Goal: Check status

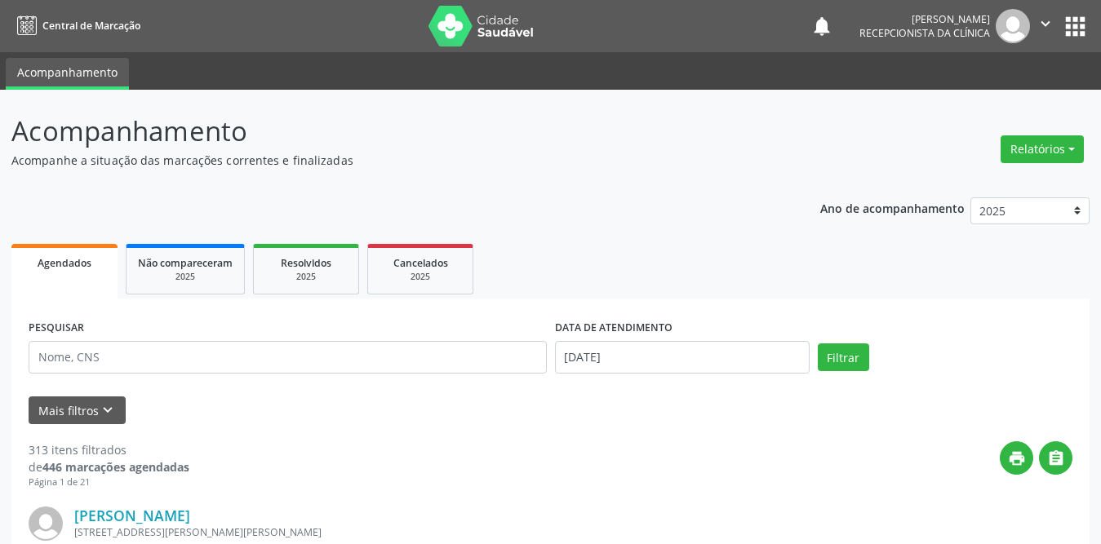
select select "7"
type input "lucimere"
click at [568, 363] on input "[DATE]" at bounding box center [682, 357] width 255 height 33
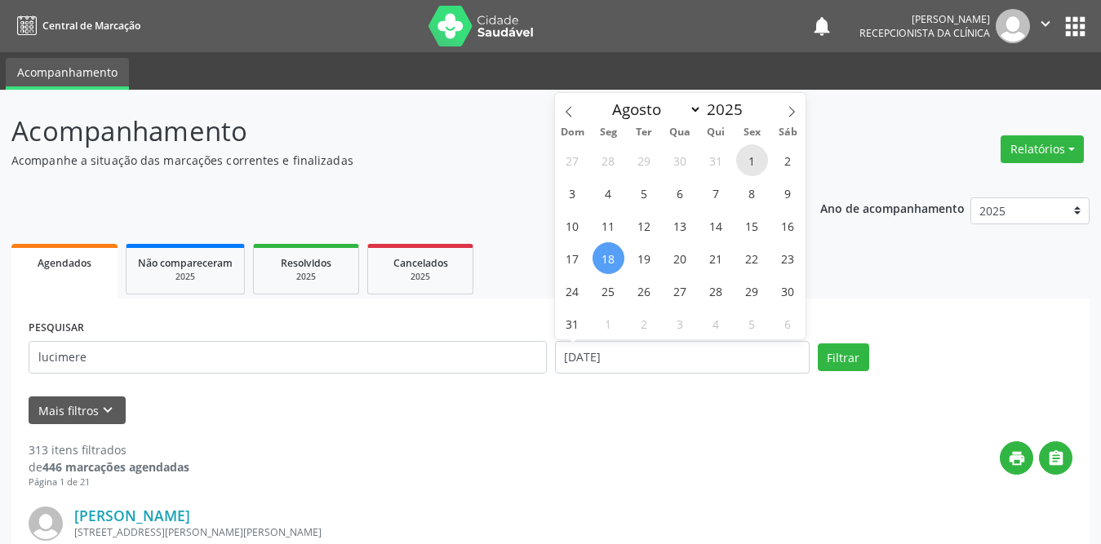
click at [746, 161] on span "1" at bounding box center [752, 160] width 32 height 32
type input "[DATE]"
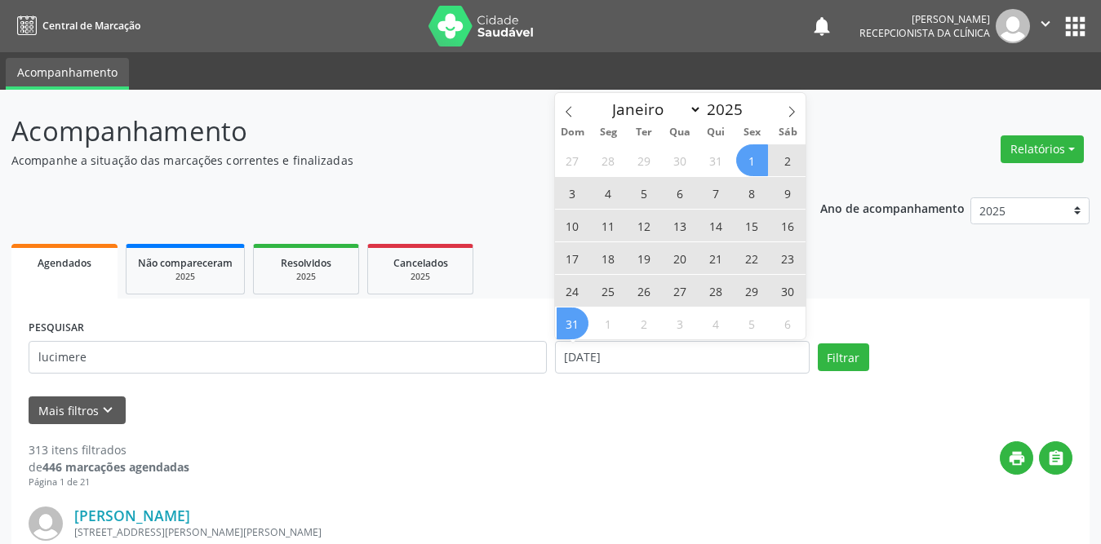
click at [575, 327] on span "31" at bounding box center [573, 324] width 32 height 32
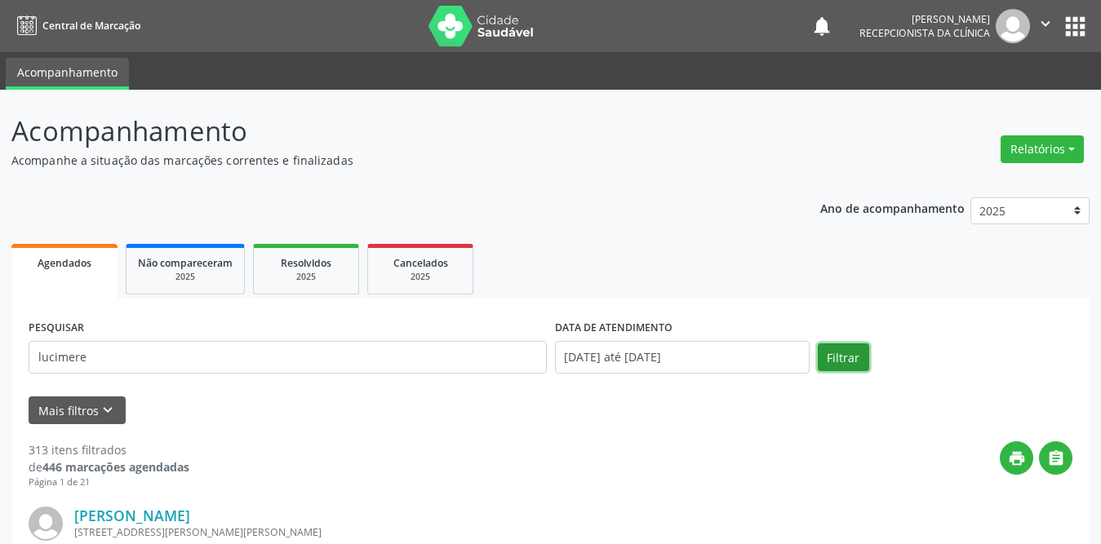
click at [845, 361] on button "Filtrar" at bounding box center [843, 358] width 51 height 28
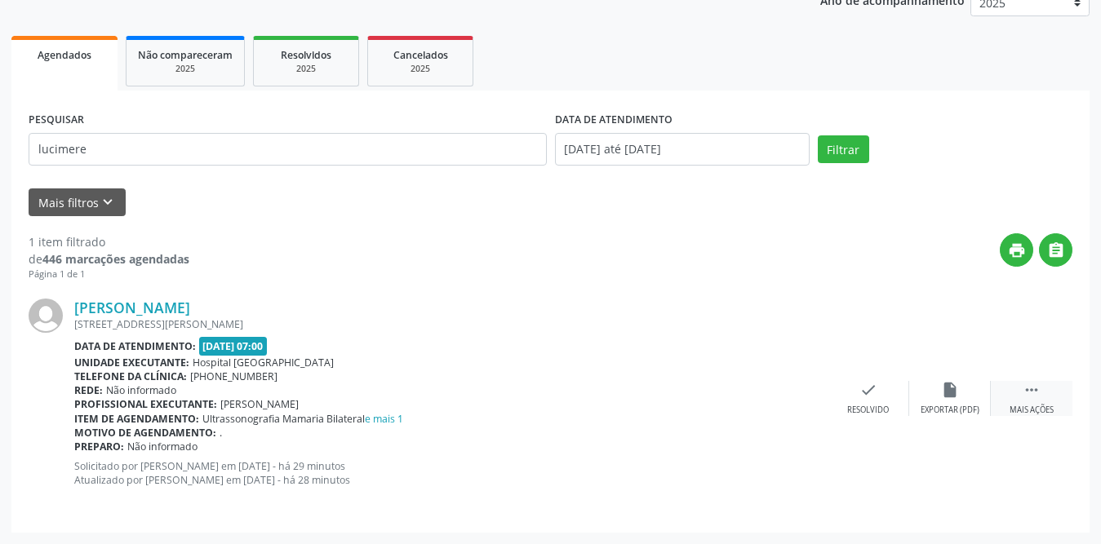
click at [1021, 388] on div " Mais ações" at bounding box center [1032, 398] width 82 height 35
click at [788, 390] on icon "print" at bounding box center [787, 390] width 18 height 18
